Goal: Task Accomplishment & Management: Manage account settings

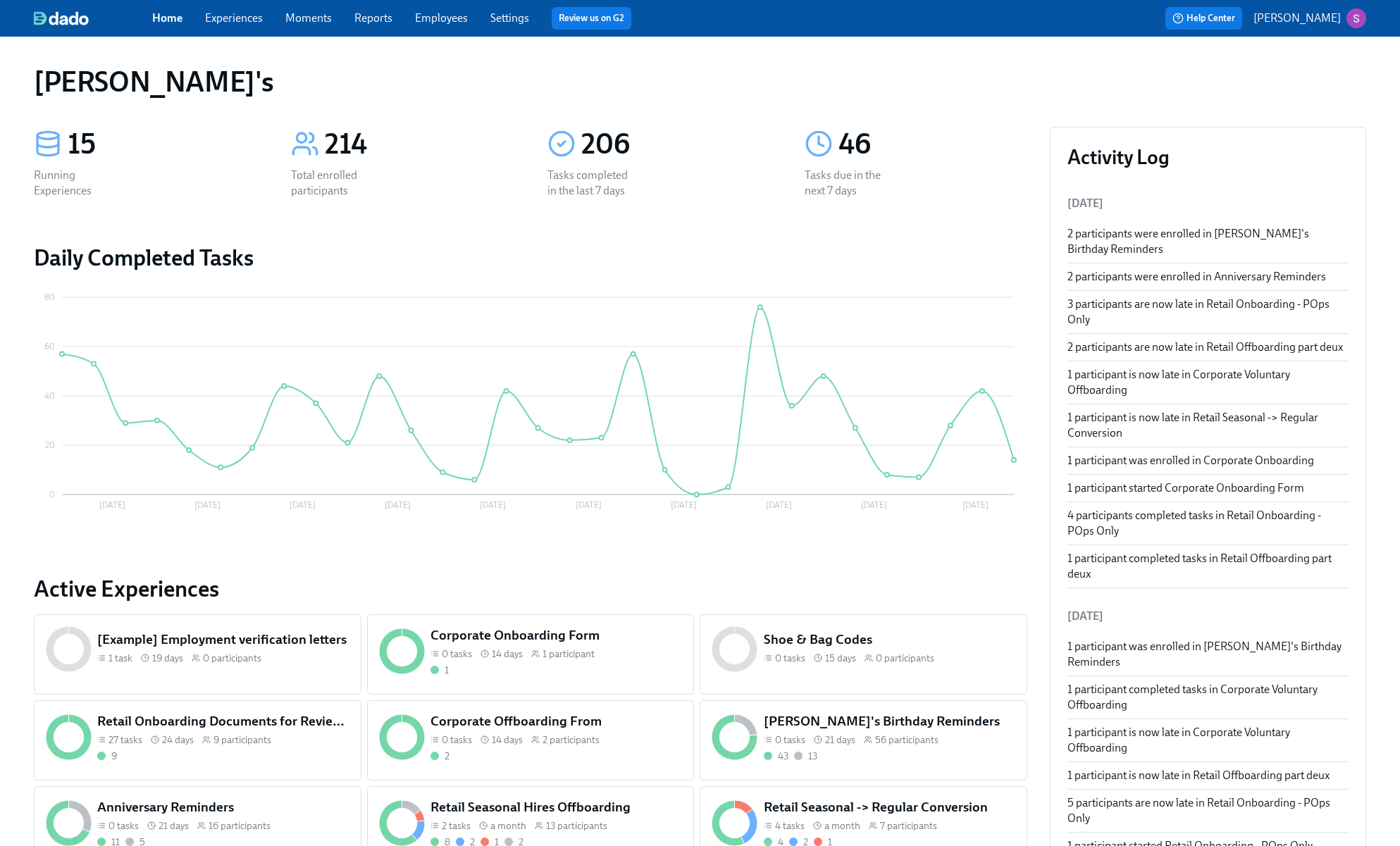
click at [253, 20] on link "Experiences" at bounding box center [234, 18] width 58 height 14
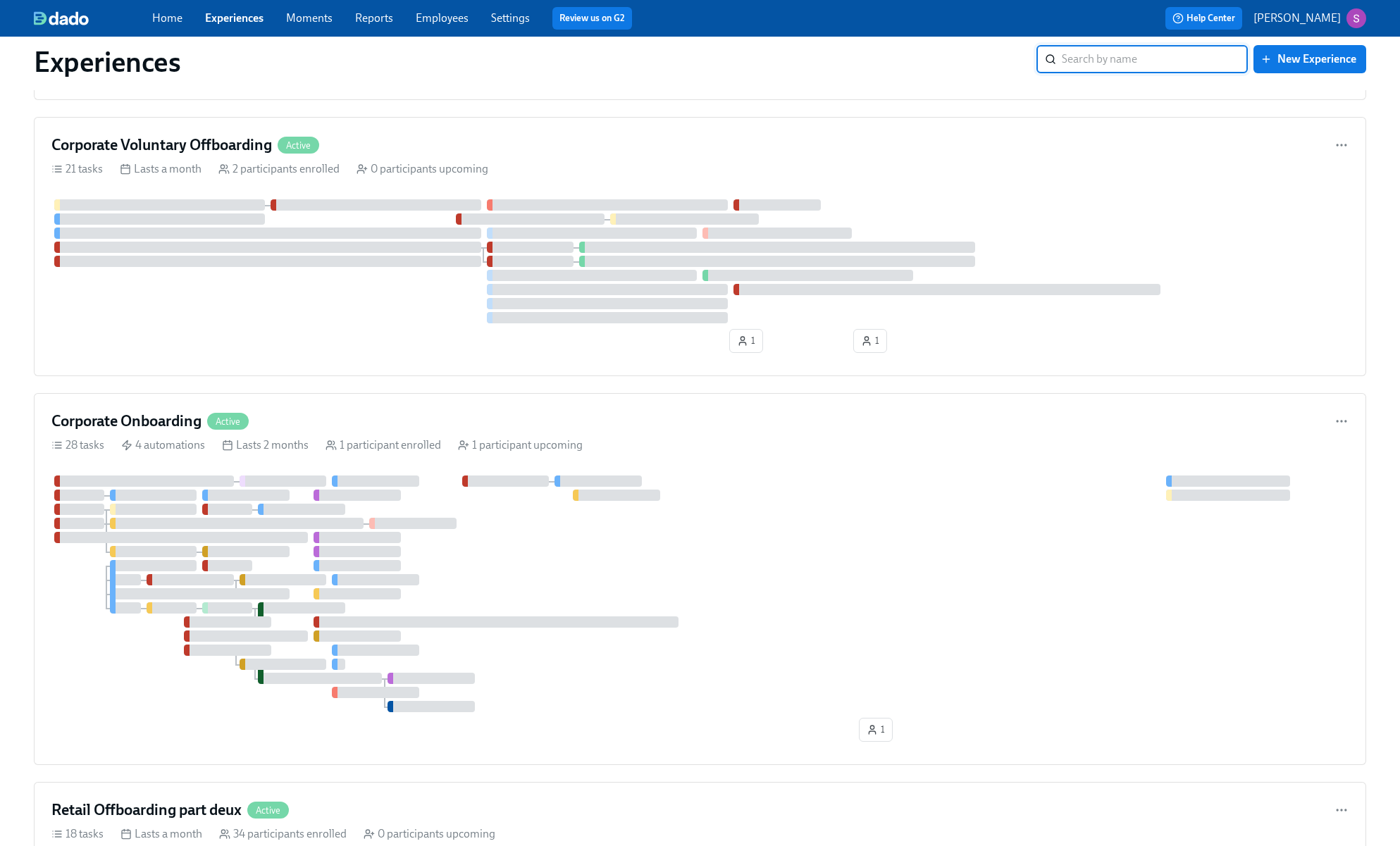
scroll to position [1026, 0]
click at [369, 406] on div "Corporate Onboarding Active 28 tasks 4 automations Lasts 2 months 1 participant…" at bounding box center [700, 576] width 1332 height 372
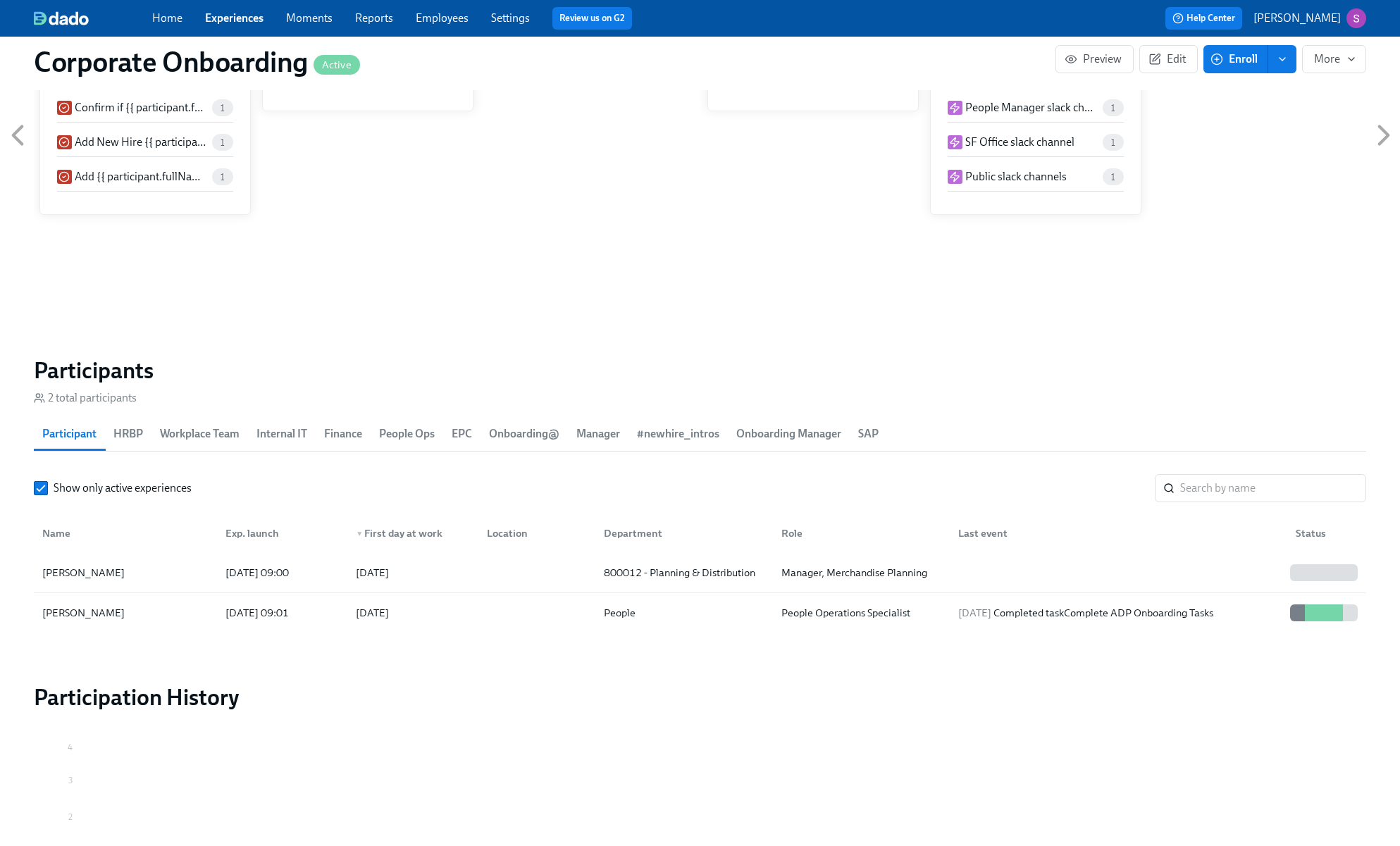
scroll to position [1207, 0]
click at [463, 574] on div "[DATE]" at bounding box center [410, 570] width 131 height 28
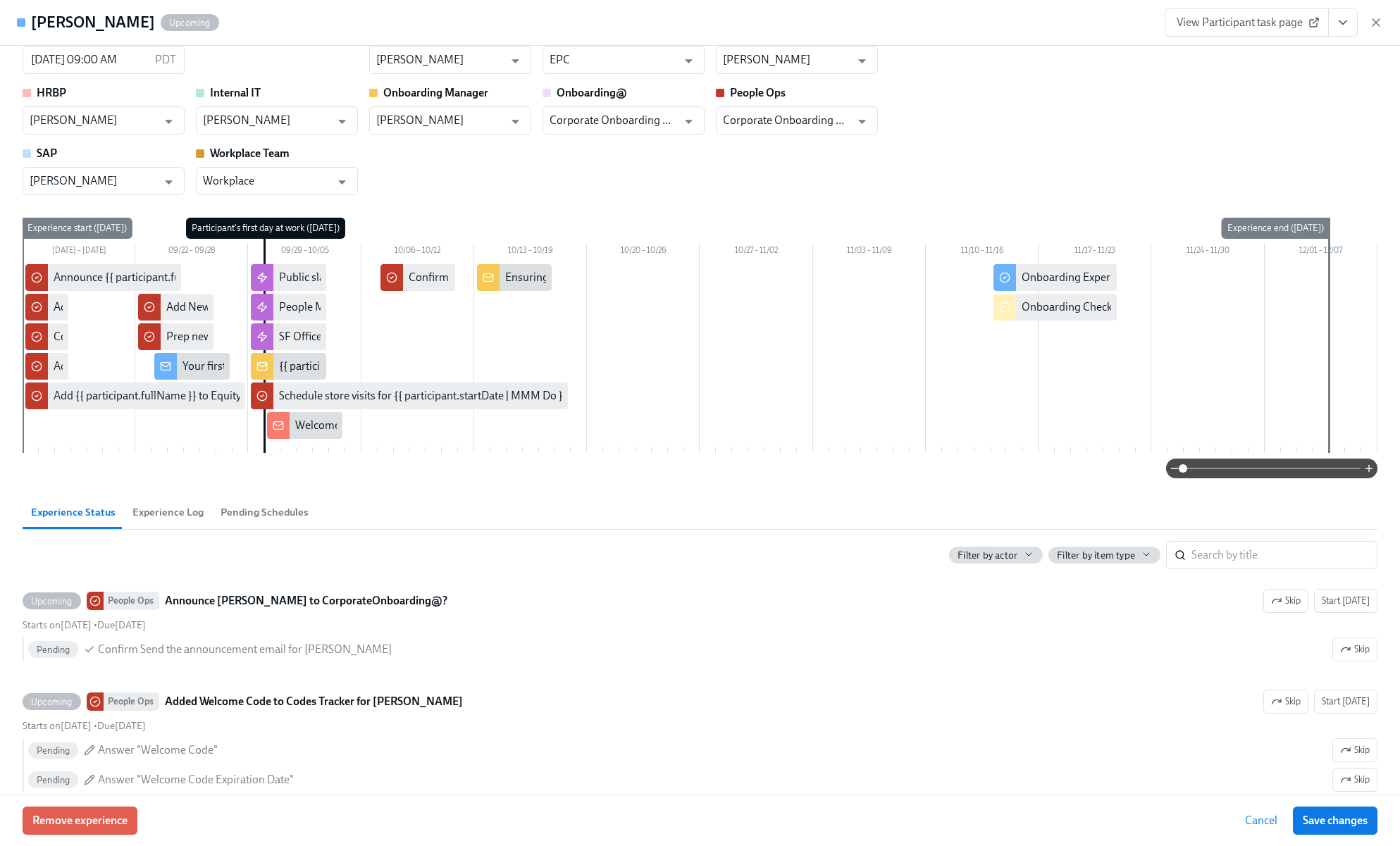
scroll to position [34, 0]
click at [169, 506] on span "Experience Log" at bounding box center [168, 511] width 71 height 16
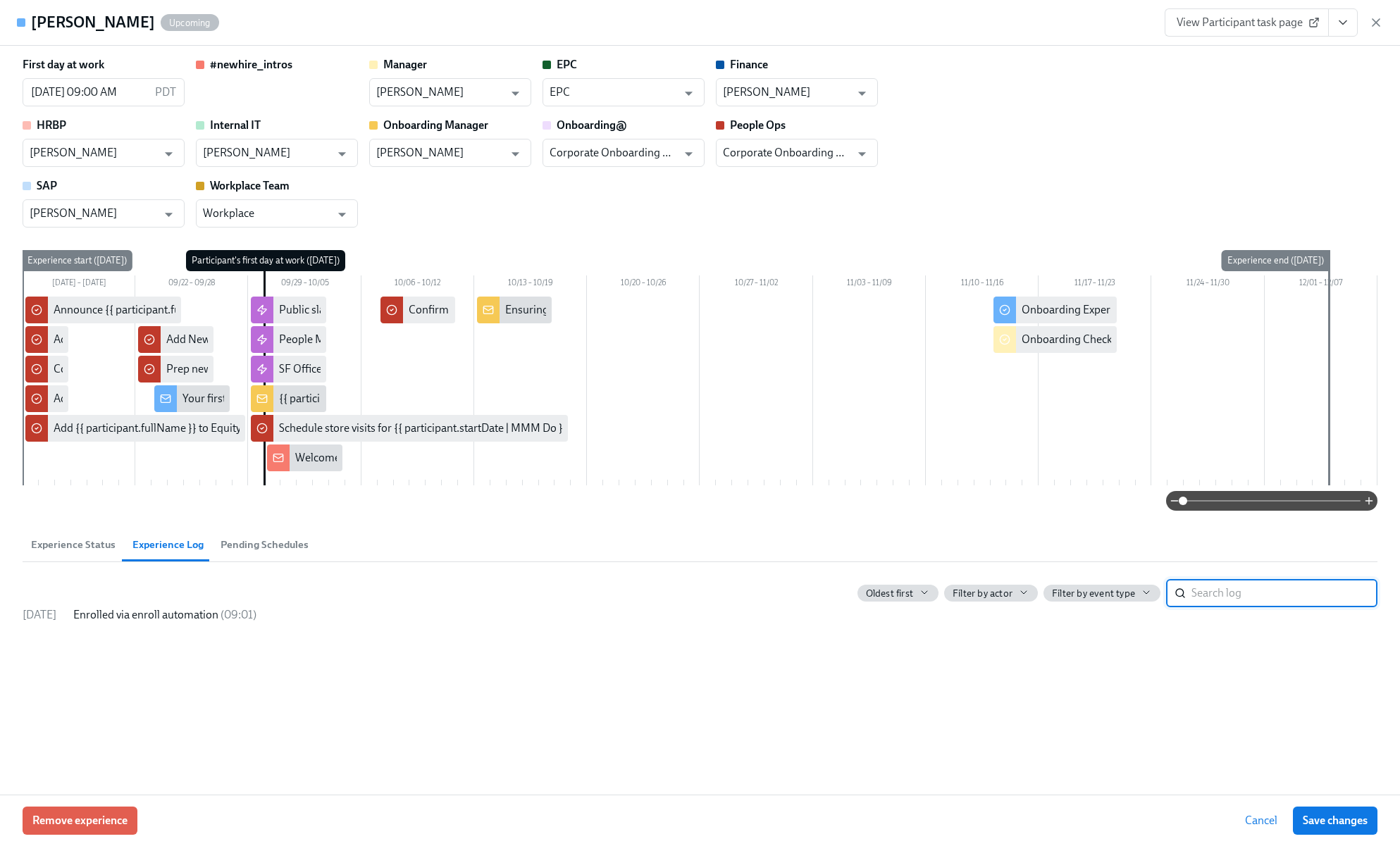
scroll to position [0, 0]
click at [276, 548] on span "Pending Schedules" at bounding box center [264, 545] width 88 height 16
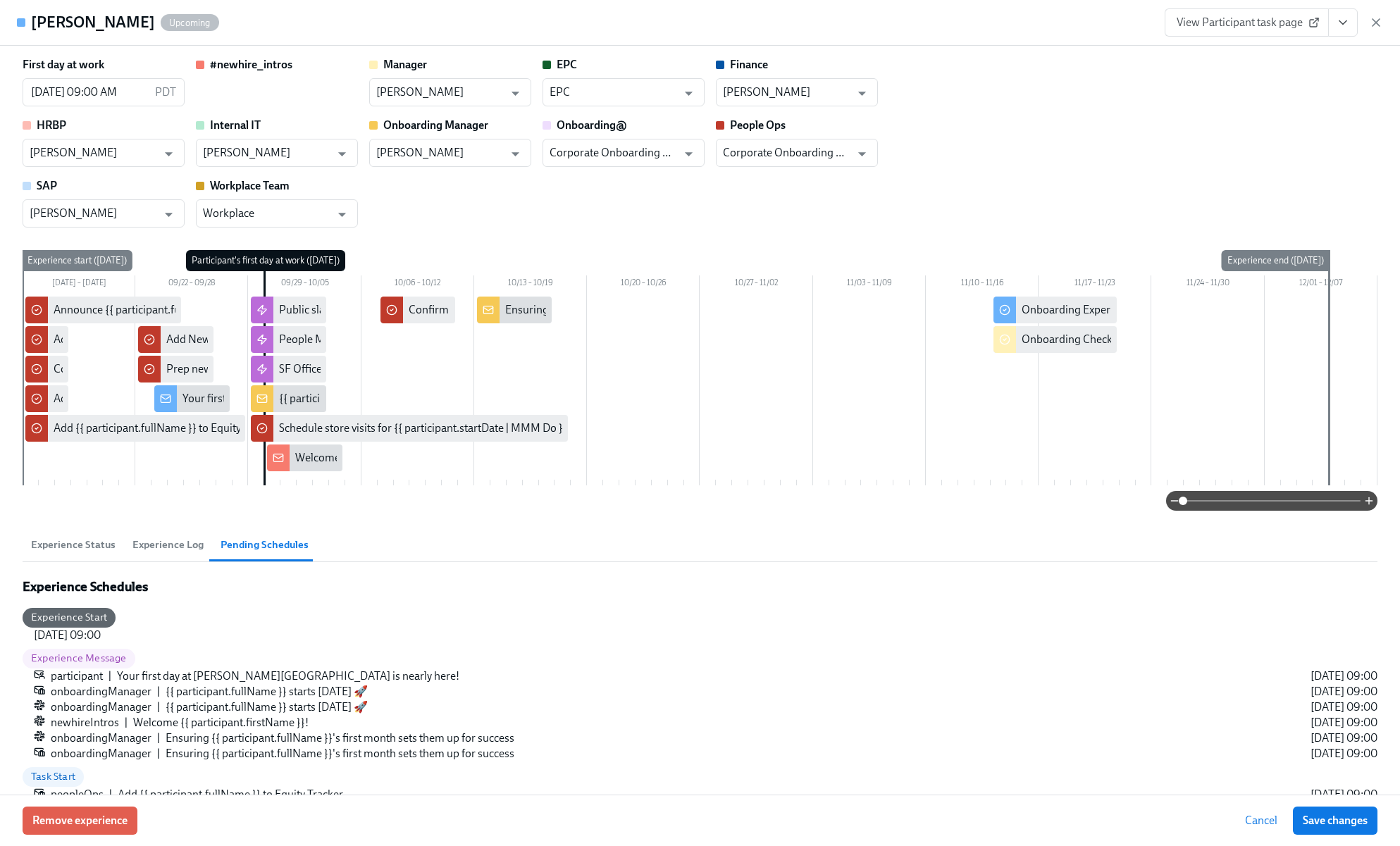
click at [69, 547] on span "Experience Status" at bounding box center [73, 545] width 85 height 16
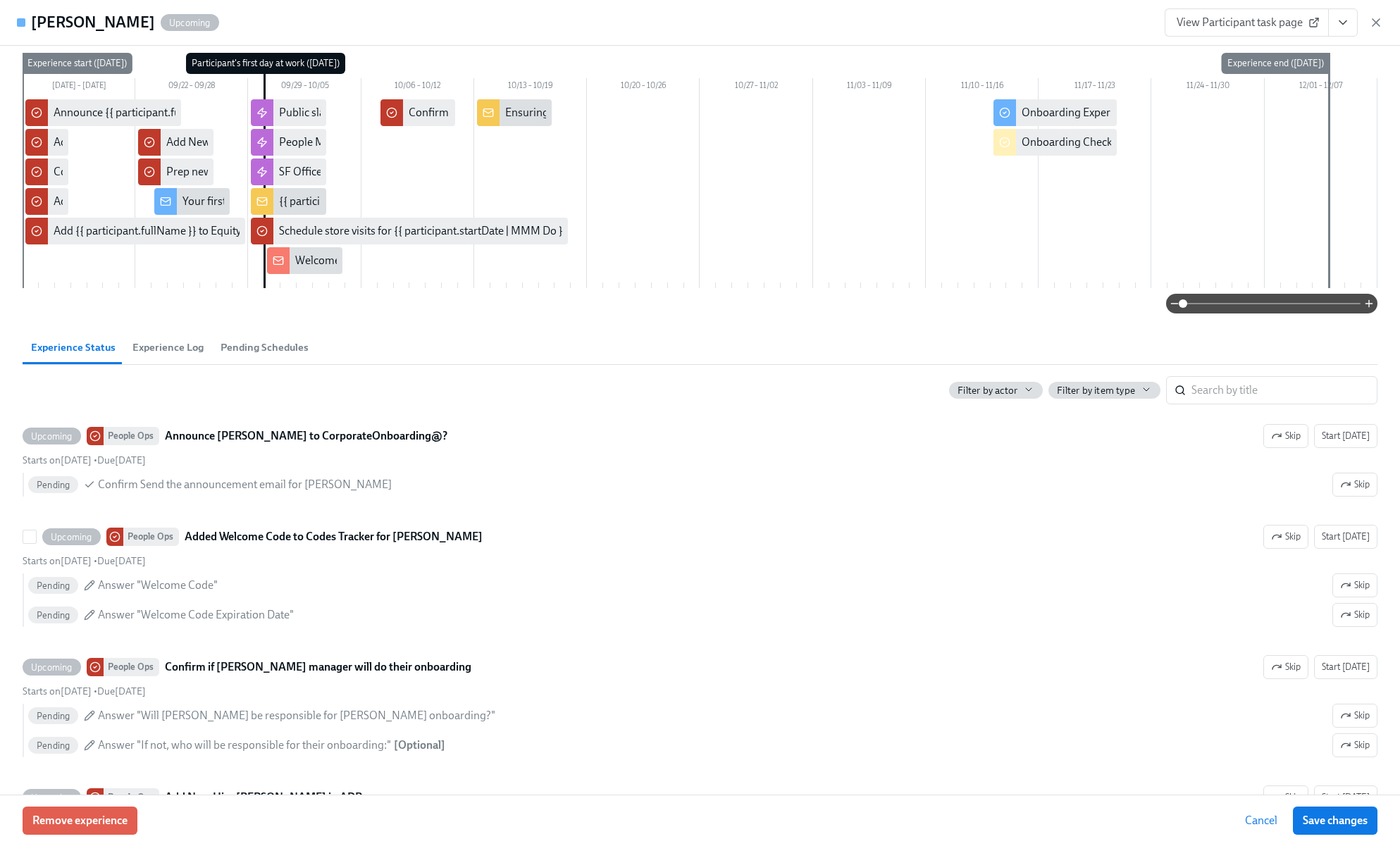
scroll to position [199, 0]
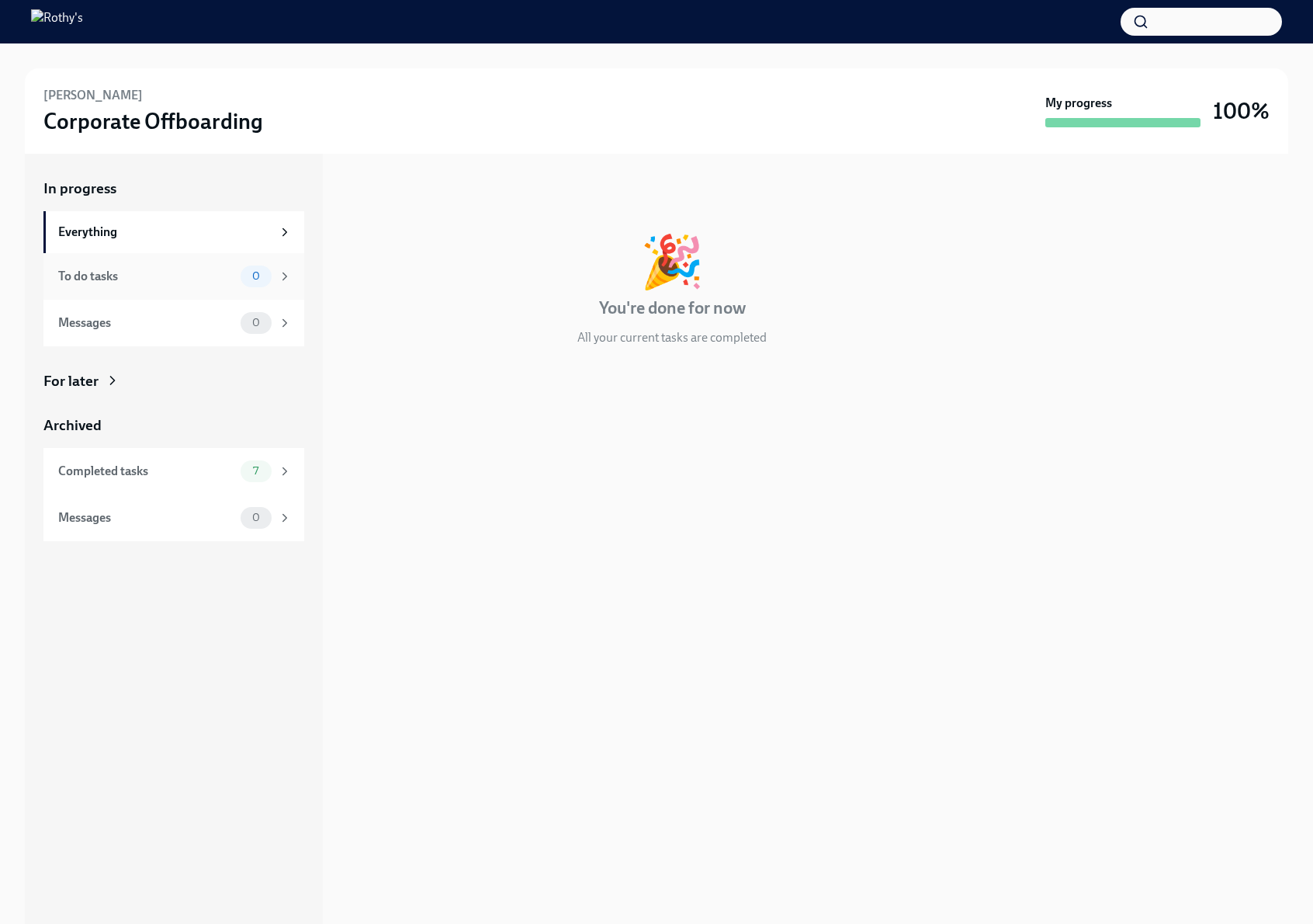
click at [175, 291] on div "To do tasks 0" at bounding box center [174, 276] width 261 height 46
click at [160, 476] on div "Completed tasks" at bounding box center [147, 471] width 176 height 17
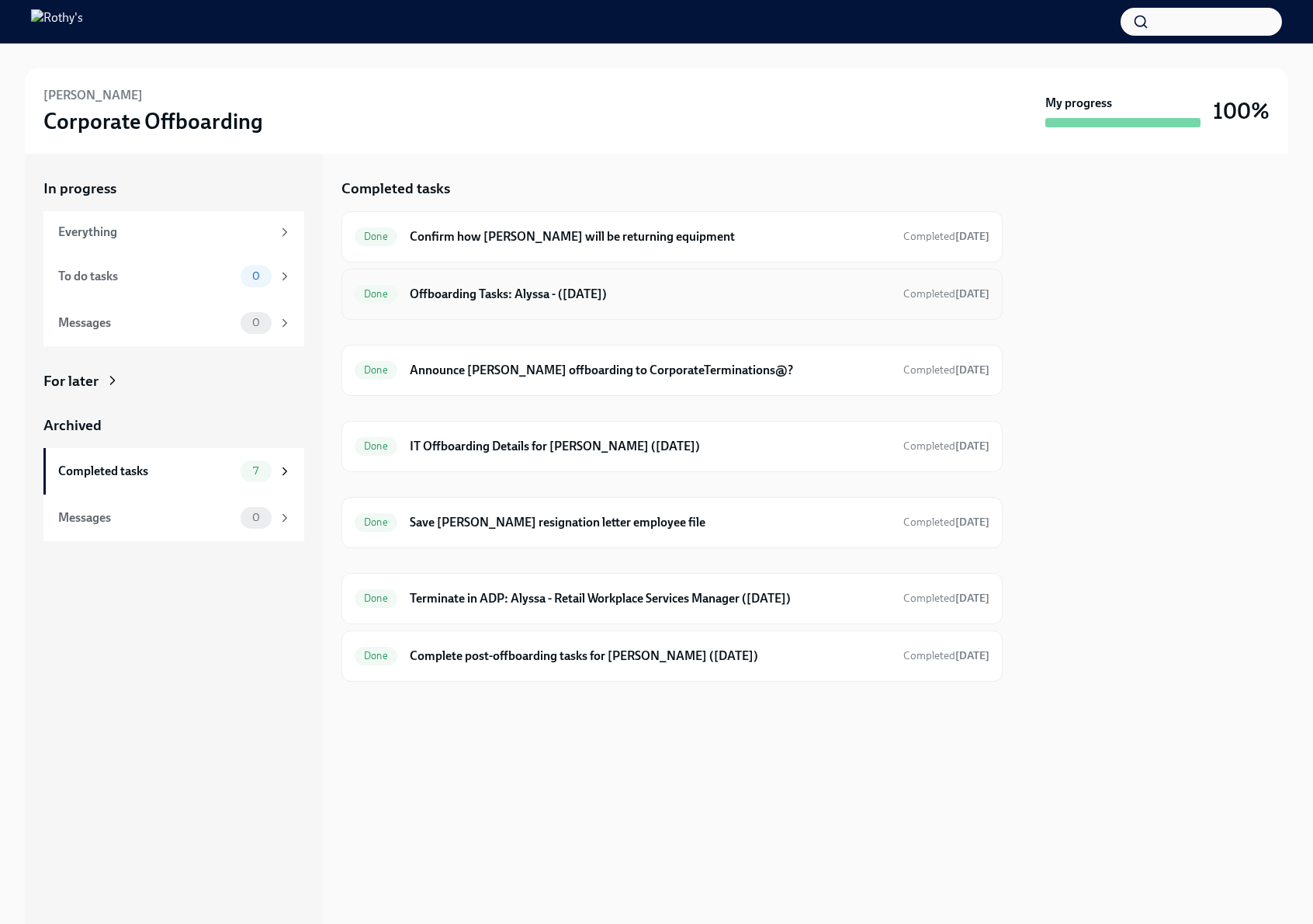
click at [476, 299] on h6 "Offboarding Tasks: Alyssa - (09/09/2025)" at bounding box center [650, 293] width 481 height 17
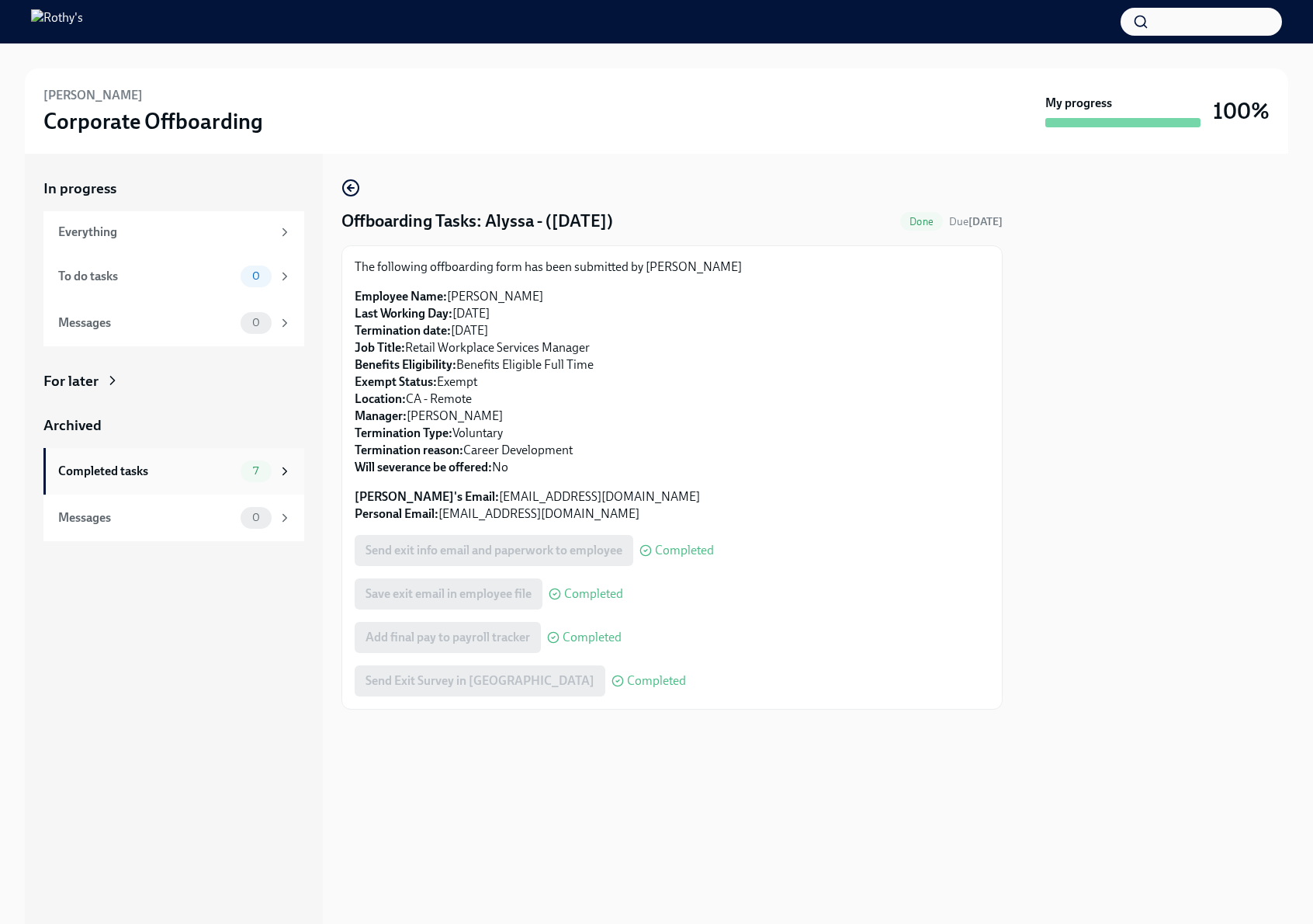
click at [195, 470] on div "Completed tasks" at bounding box center [147, 471] width 176 height 17
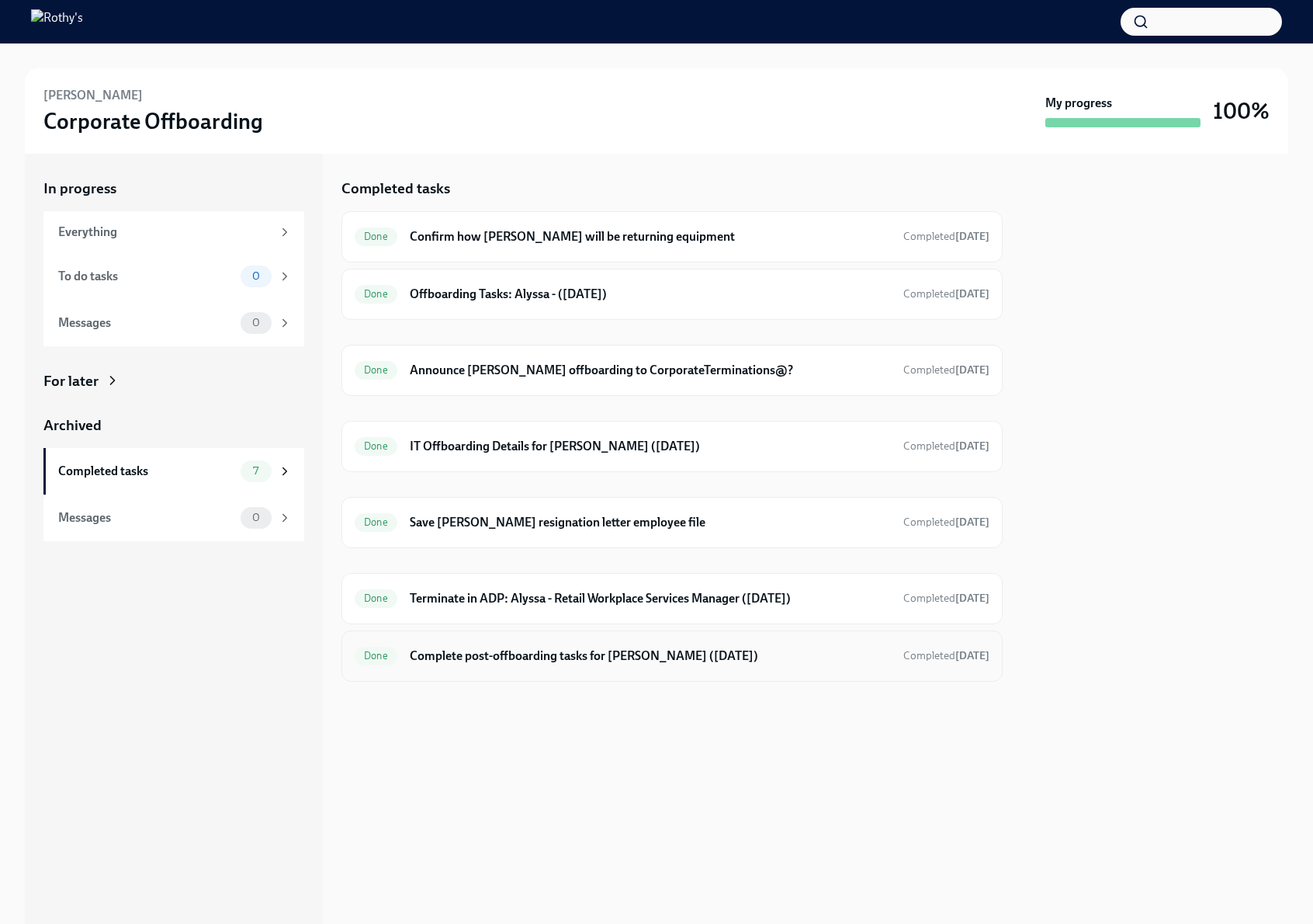
click at [454, 658] on h6 "Complete post-offboarding tasks for Alyssa Cooper (09/09/2025)" at bounding box center [650, 656] width 481 height 17
